Goal: Check status: Check status

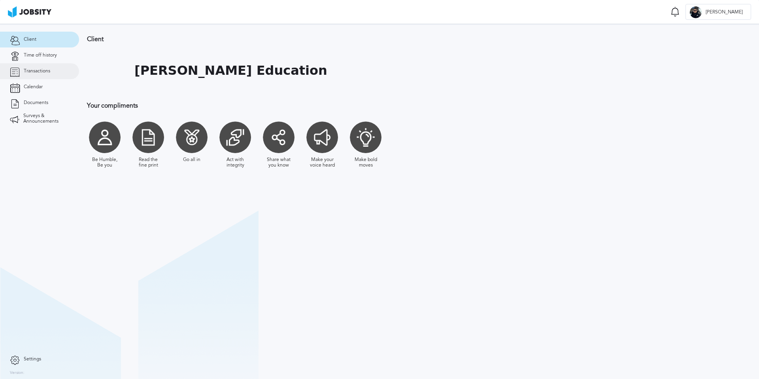
click at [39, 69] on span "Transactions" at bounding box center [37, 71] width 26 height 6
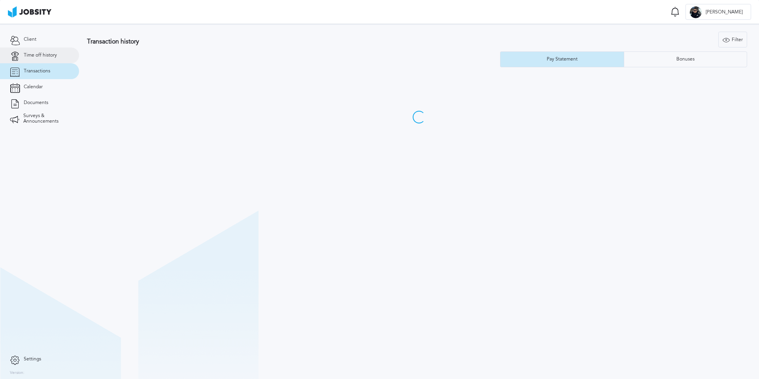
click at [43, 53] on span "Time off history" at bounding box center [40, 56] width 33 height 6
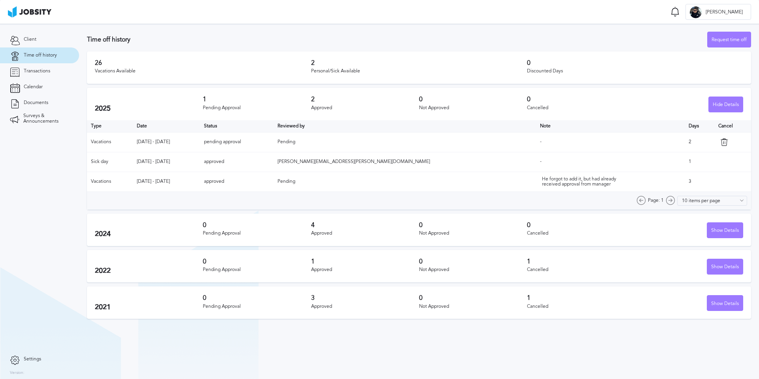
click at [328, 60] on h3 "2" at bounding box center [419, 62] width 216 height 7
click at [274, 143] on td "pending approval" at bounding box center [237, 142] width 74 height 20
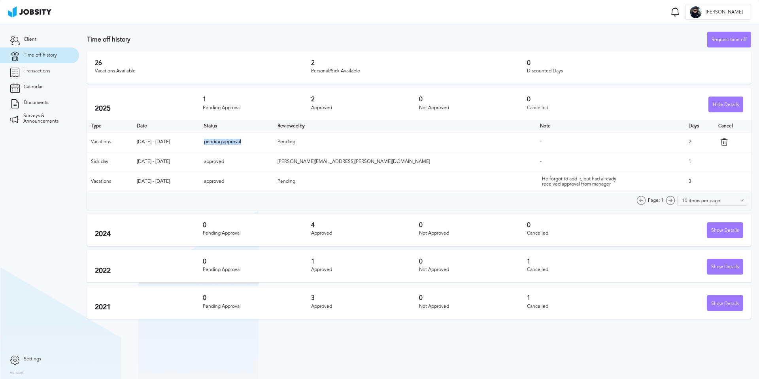
click at [274, 143] on td "pending approval" at bounding box center [237, 142] width 74 height 20
click at [295, 142] on span "Pending" at bounding box center [286, 142] width 18 height 6
click at [744, 38] on div "Request time off" at bounding box center [729, 40] width 43 height 16
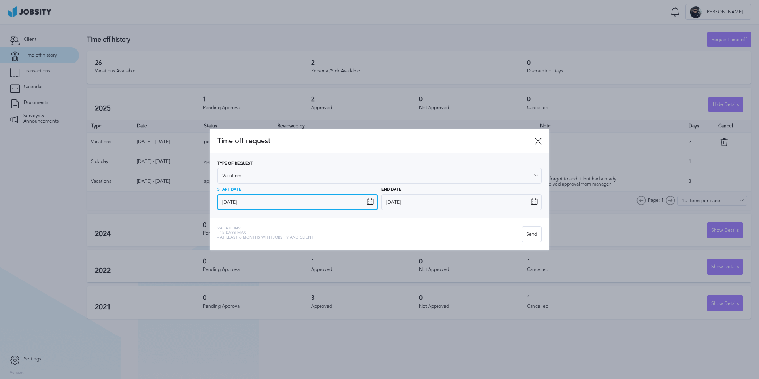
click at [263, 205] on input "[DATE]" at bounding box center [297, 202] width 160 height 16
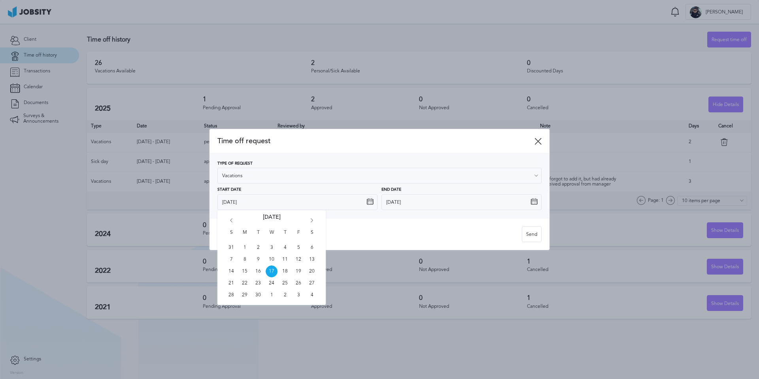
click at [311, 221] on icon "Go forward 1 month" at bounding box center [311, 221] width 7 height 7
click at [243, 259] on span "6" at bounding box center [245, 259] width 12 height 12
type input "[DATE]"
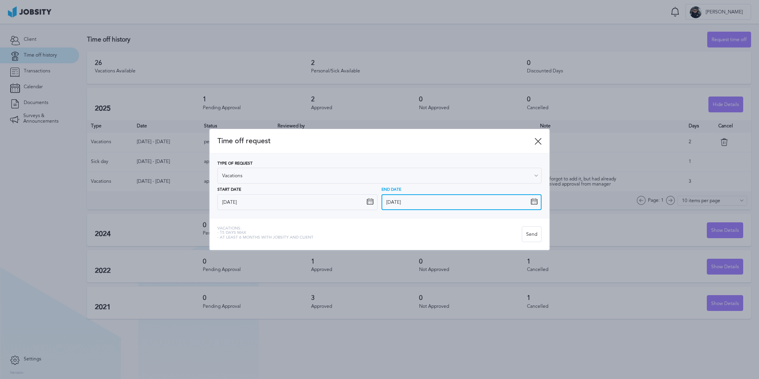
click at [416, 198] on input "[DATE]" at bounding box center [461, 202] width 160 height 16
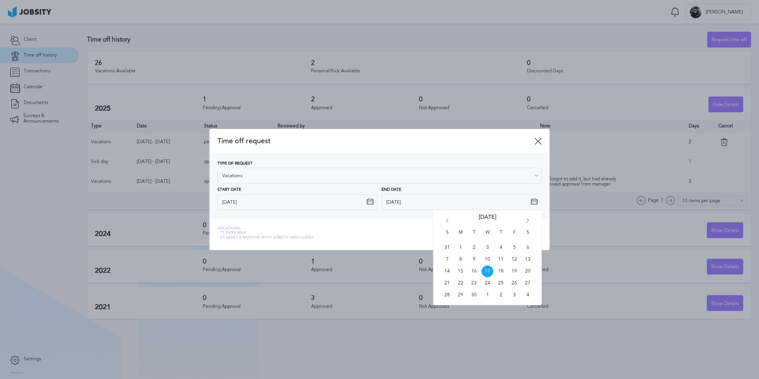
click at [529, 223] on icon "Go forward 1 month" at bounding box center [527, 221] width 7 height 7
click at [515, 257] on span "10" at bounding box center [514, 259] width 12 height 12
type input "[DATE]"
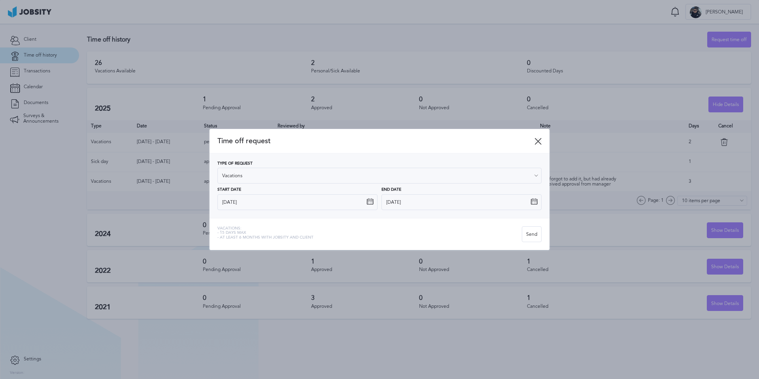
click at [539, 141] on icon at bounding box center [537, 141] width 7 height 7
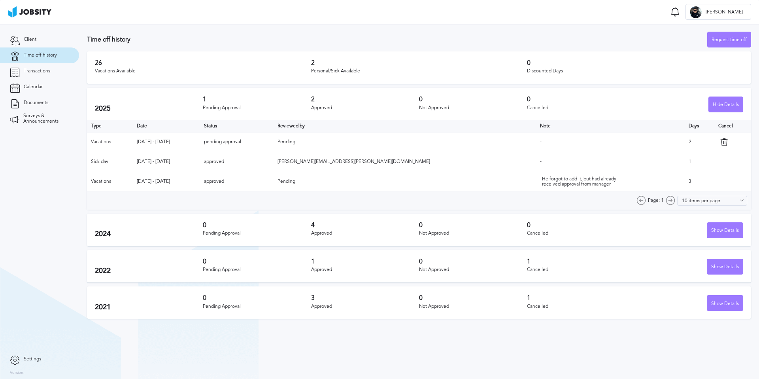
click at [274, 145] on td "pending approval" at bounding box center [237, 142] width 74 height 20
click at [379, 140] on td "Pending" at bounding box center [405, 142] width 262 height 20
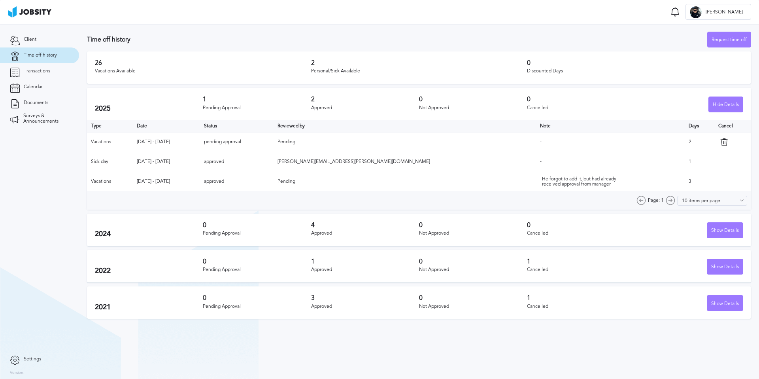
click at [379, 140] on td "Pending" at bounding box center [405, 142] width 262 height 20
click at [386, 165] on td "[PERSON_NAME][EMAIL_ADDRESS][PERSON_NAME][DOMAIN_NAME]" at bounding box center [405, 162] width 262 height 20
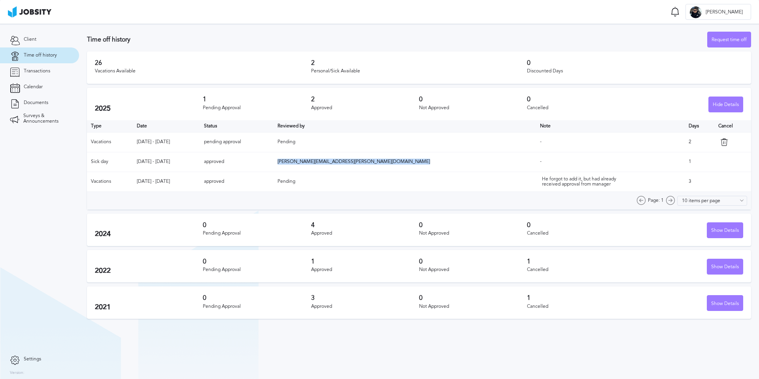
click at [386, 165] on td "[PERSON_NAME][EMAIL_ADDRESS][PERSON_NAME][DOMAIN_NAME]" at bounding box center [405, 162] width 262 height 20
click at [295, 179] on span "Pending" at bounding box center [286, 181] width 18 height 6
